Goal: Task Accomplishment & Management: Complete application form

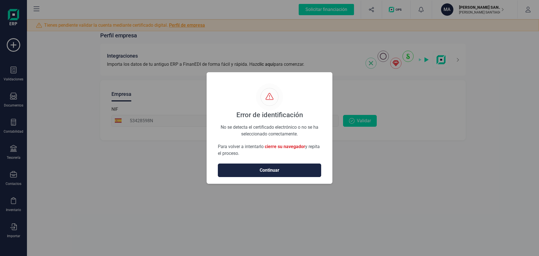
click at [270, 170] on span "Continuar" at bounding box center [270, 170] width 92 height 7
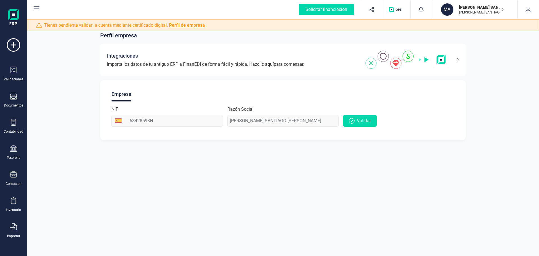
click at [181, 25] on link "Perfil de empresa" at bounding box center [187, 24] width 36 height 5
click at [188, 26] on link "Perfil de empresa" at bounding box center [187, 24] width 36 height 5
click at [496, 9] on p "[PERSON_NAME] SANTIAGO [PERSON_NAME]" at bounding box center [481, 7] width 45 height 6
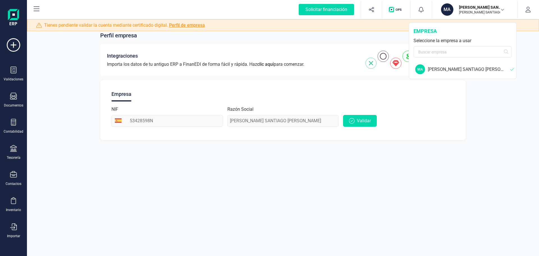
click at [296, 25] on div "Tienes pendiente validar la cuenta mediante certificado digital. Perfil de empr…" at bounding box center [283, 25] width 512 height 12
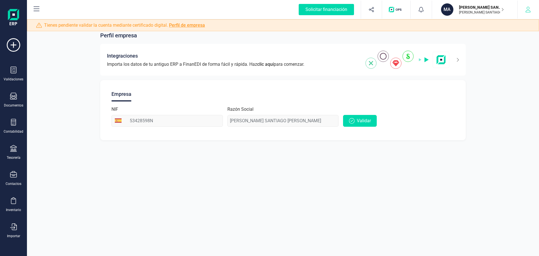
click at [528, 8] on icon "button" at bounding box center [529, 10] width 6 height 6
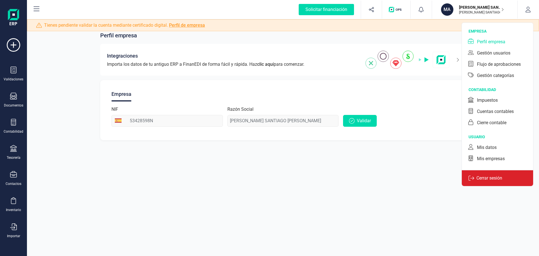
click at [484, 177] on p "Cerrar sesión" at bounding box center [489, 178] width 30 height 7
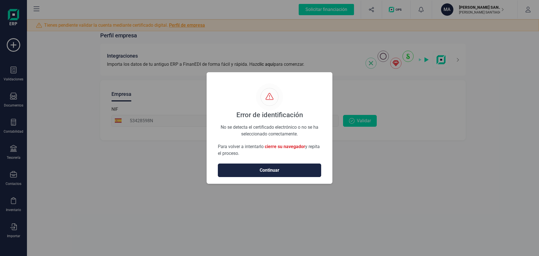
click at [272, 169] on span "Continuar" at bounding box center [270, 170] width 92 height 7
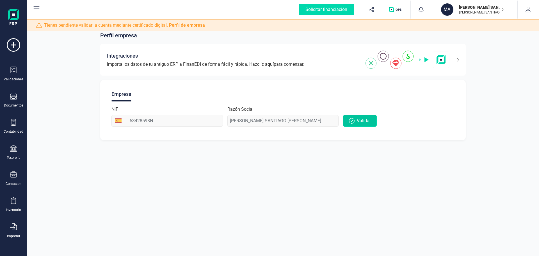
click at [362, 121] on span "Validar" at bounding box center [364, 120] width 14 height 7
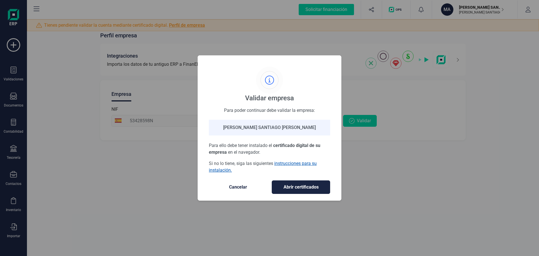
click at [283, 162] on link "instrucciones para su instalación." at bounding box center [263, 167] width 108 height 12
click at [292, 185] on span "Abrir certificados" at bounding box center [301, 187] width 47 height 7
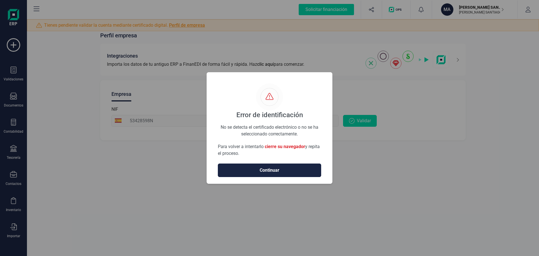
click at [266, 171] on span "Continuar" at bounding box center [270, 170] width 92 height 7
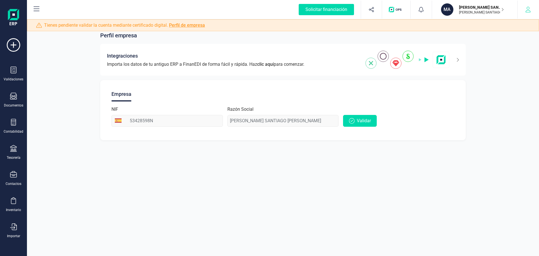
click at [528, 9] on icon "button" at bounding box center [528, 10] width 5 height 6
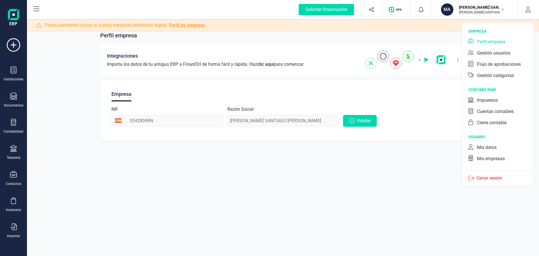
click at [342, 185] on div "Perfil empresa Integraciones Importa los datos de tu antiguo ERP a FinanEDI de …" at bounding box center [283, 128] width 512 height 256
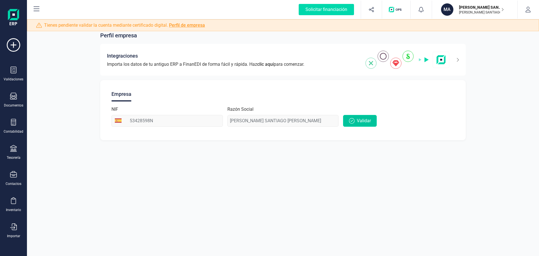
click at [356, 118] on button "Validar" at bounding box center [360, 121] width 34 height 12
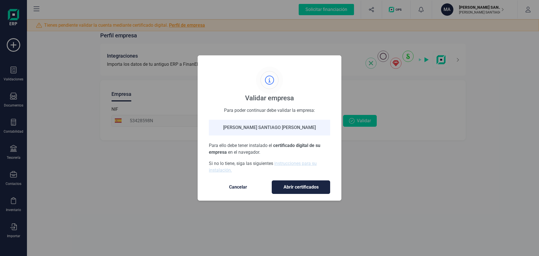
click at [296, 186] on span "Abrir certificados" at bounding box center [301, 187] width 47 height 7
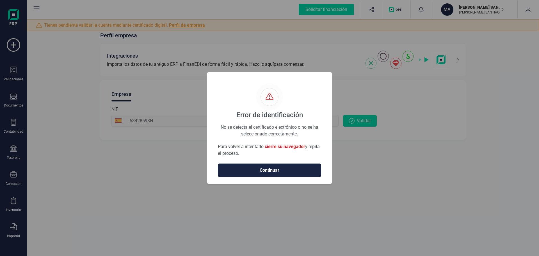
click at [271, 170] on span "Continuar" at bounding box center [270, 170] width 92 height 7
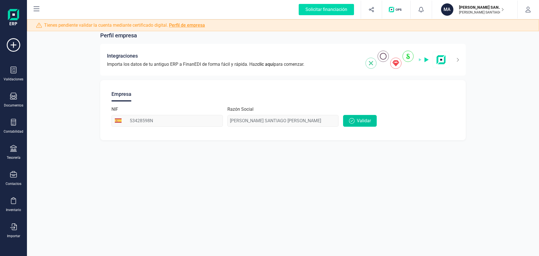
click at [366, 118] on span "Validar" at bounding box center [364, 120] width 14 height 7
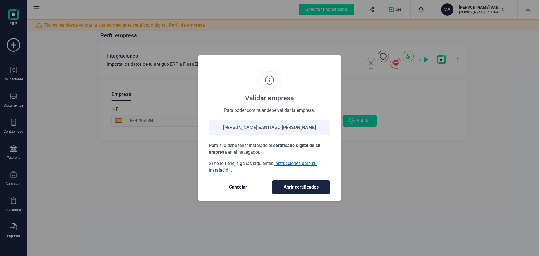
click at [292, 162] on link "instrucciones para su instalación." at bounding box center [263, 167] width 108 height 12
click at [297, 186] on span "Abrir certificados" at bounding box center [301, 187] width 47 height 7
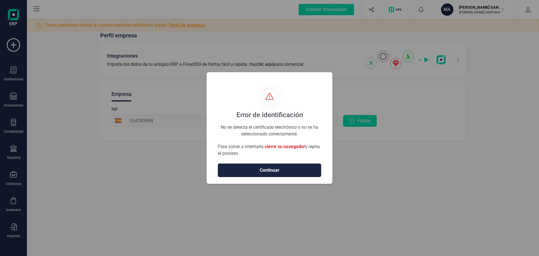
click at [275, 168] on span "Continuar" at bounding box center [270, 170] width 92 height 7
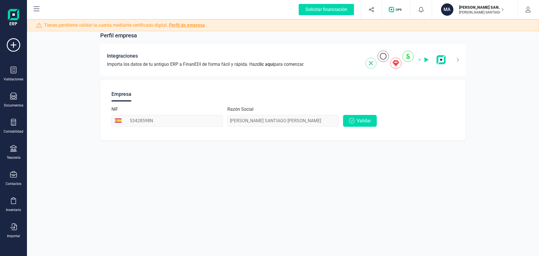
click at [185, 26] on link "Perfil de empresa" at bounding box center [187, 24] width 36 height 5
click at [179, 26] on link "Perfil de empresa" at bounding box center [187, 24] width 36 height 5
click at [361, 119] on span "Validar" at bounding box center [364, 120] width 14 height 7
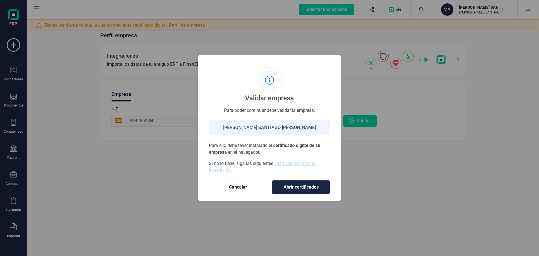
click at [289, 185] on span "Abrir certificados" at bounding box center [301, 187] width 47 height 7
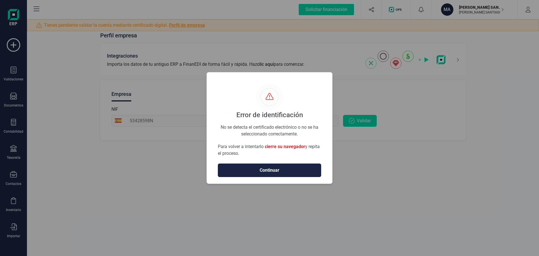
click at [271, 170] on span "Continuar" at bounding box center [270, 170] width 92 height 7
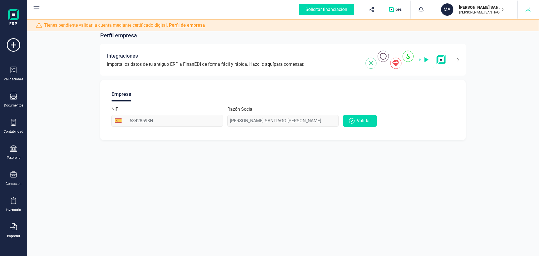
click at [530, 10] on icon "button" at bounding box center [529, 10] width 6 height 6
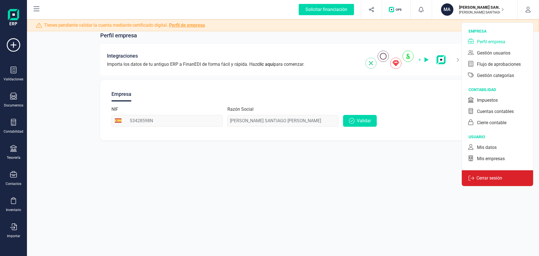
click at [483, 177] on p "Cerrar sesión" at bounding box center [489, 178] width 30 height 7
